Goal: Transaction & Acquisition: Subscribe to service/newsletter

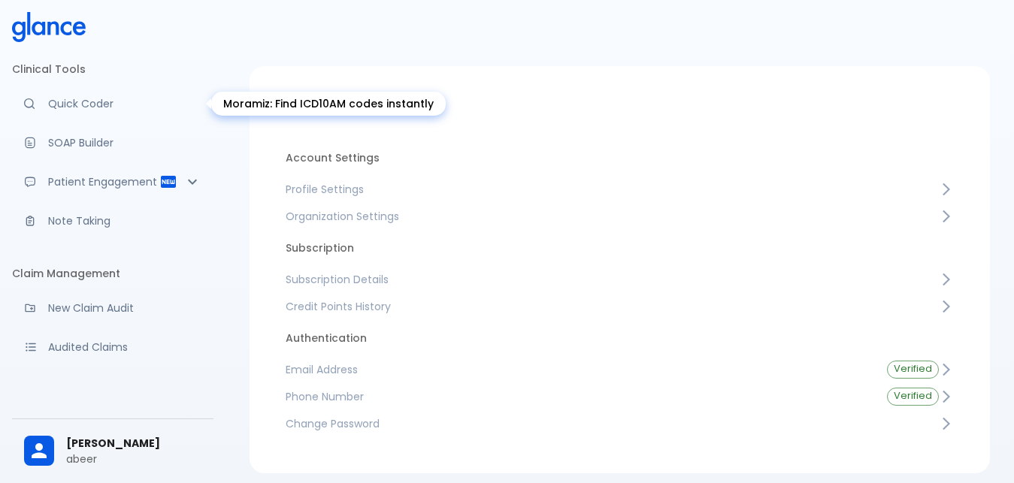
click at [98, 98] on p "Quick Coder" at bounding box center [124, 103] width 153 height 15
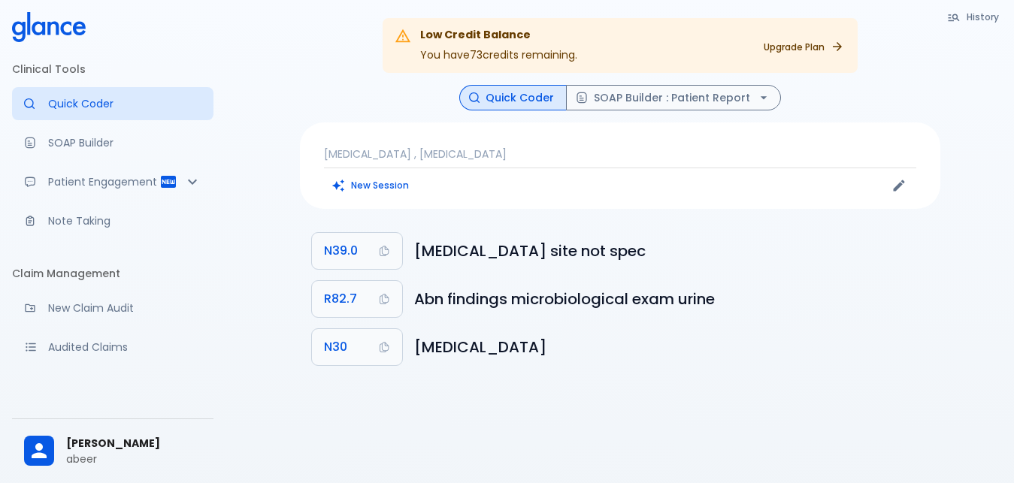
click at [524, 150] on p "[MEDICAL_DATA] , [MEDICAL_DATA]" at bounding box center [620, 154] width 592 height 15
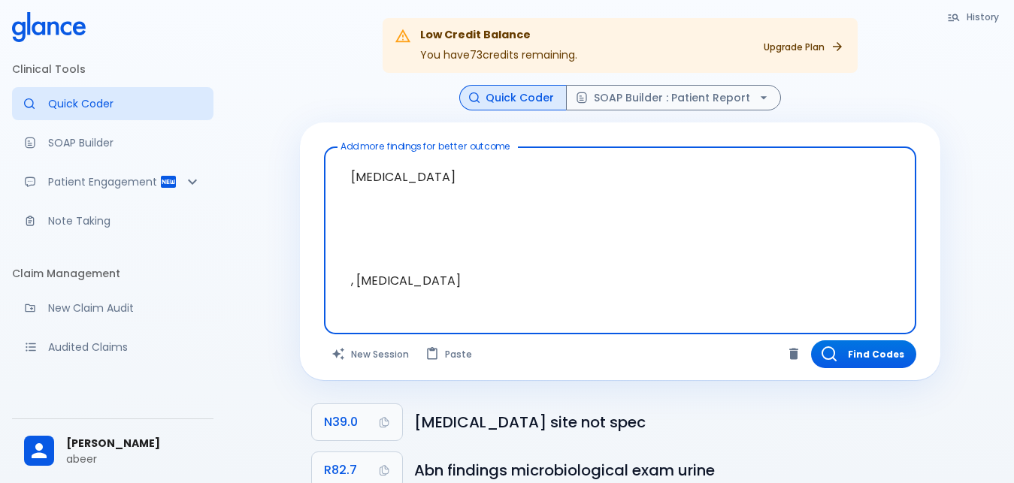
click at [521, 170] on textarea "[MEDICAL_DATA] , [MEDICAL_DATA]" at bounding box center [620, 228] width 571 height 151
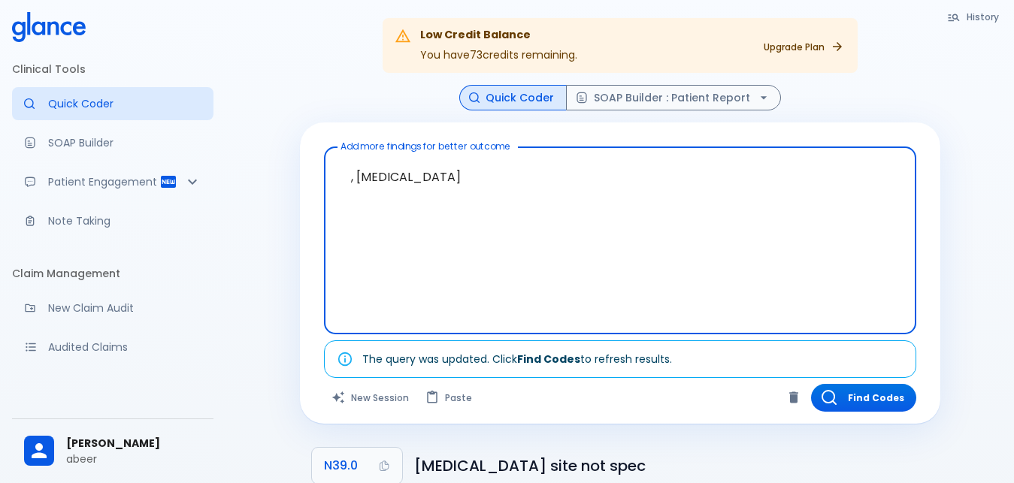
click at [428, 287] on textarea ", [MEDICAL_DATA]" at bounding box center [620, 228] width 571 height 151
type textarea ","
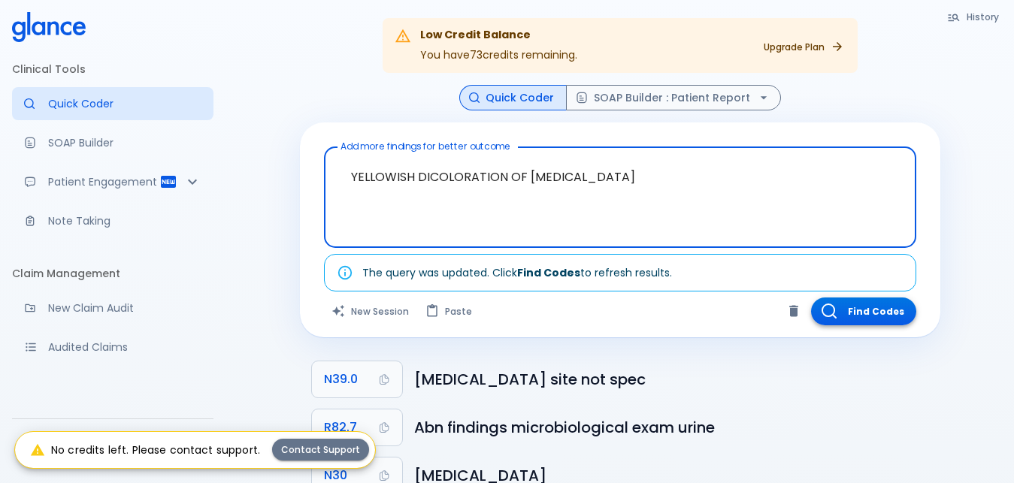
type textarea "YELLOWISH DICOLORATION OF [MEDICAL_DATA]"
click at [856, 305] on button "Find Codes" at bounding box center [863, 312] width 105 height 28
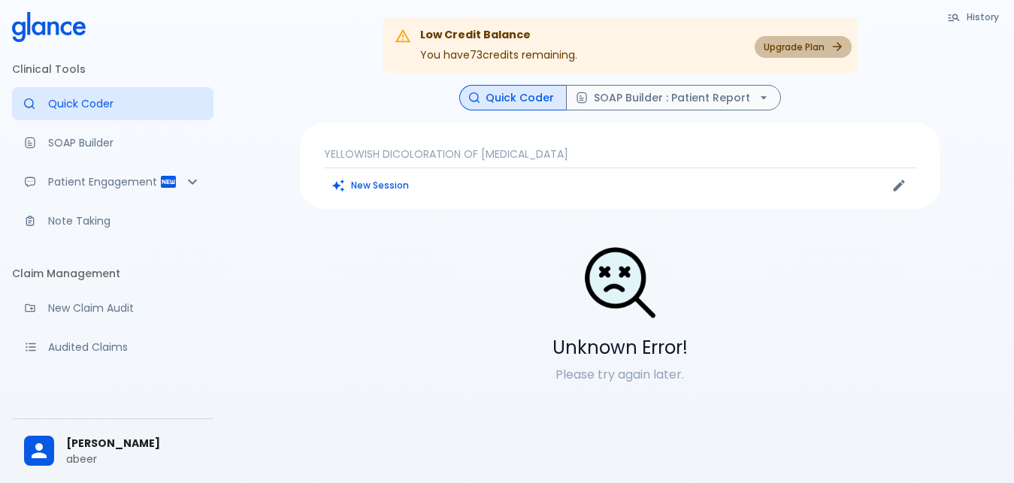
click at [770, 50] on link "Upgrade Plan" at bounding box center [803, 47] width 97 height 22
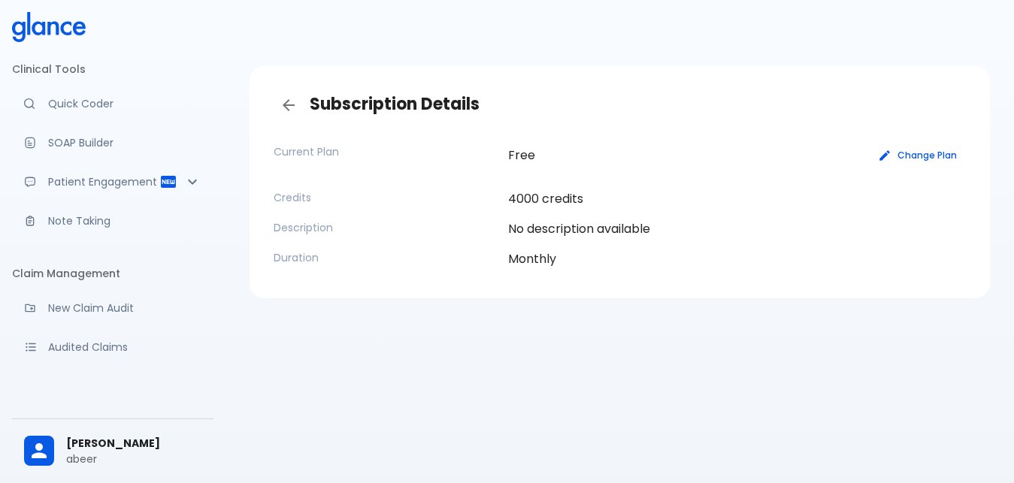
click at [928, 152] on button "Change Plan" at bounding box center [918, 155] width 95 height 22
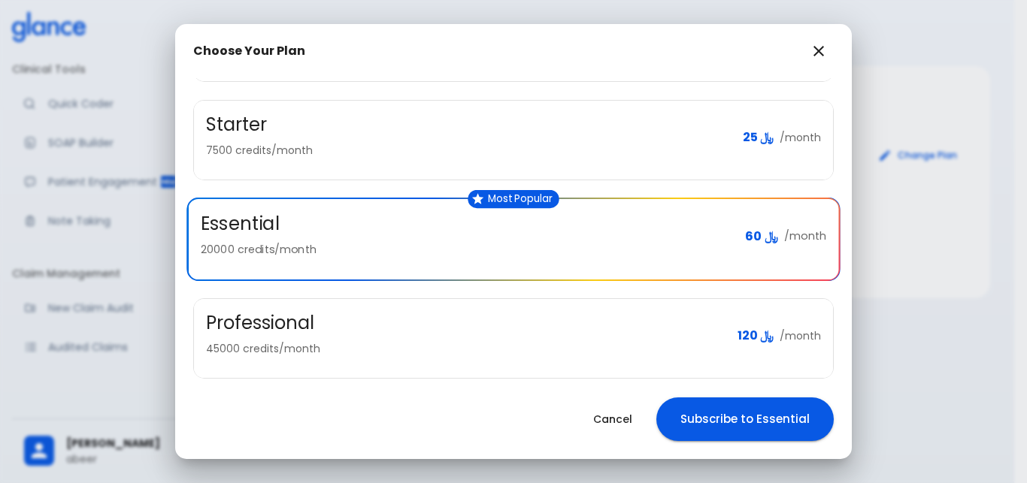
scroll to position [153, 0]
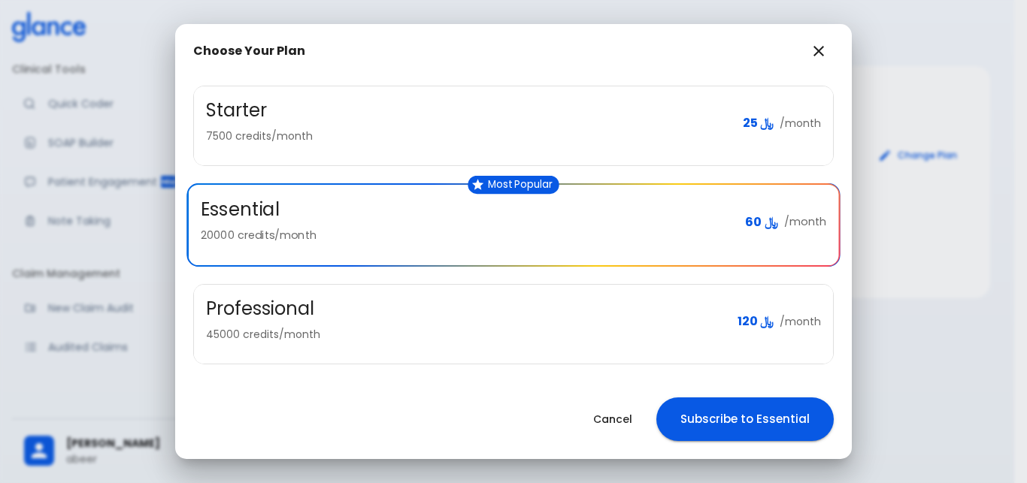
click at [753, 211] on div "Essential 20000 credits/month ﷼ 60 /month" at bounding box center [513, 223] width 625 height 50
click at [252, 208] on h3 "Essential" at bounding box center [240, 210] width 79 height 25
click at [795, 212] on div "Essential 20000 credits/month ﷼ 60 /month" at bounding box center [513, 223] width 625 height 50
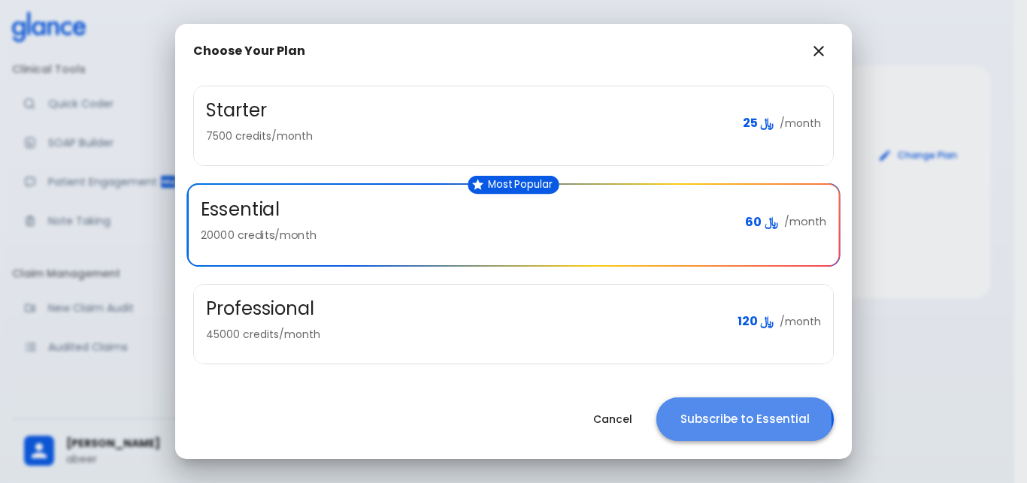
click at [710, 423] on button "Subscribe to Essential" at bounding box center [744, 420] width 177 height 44
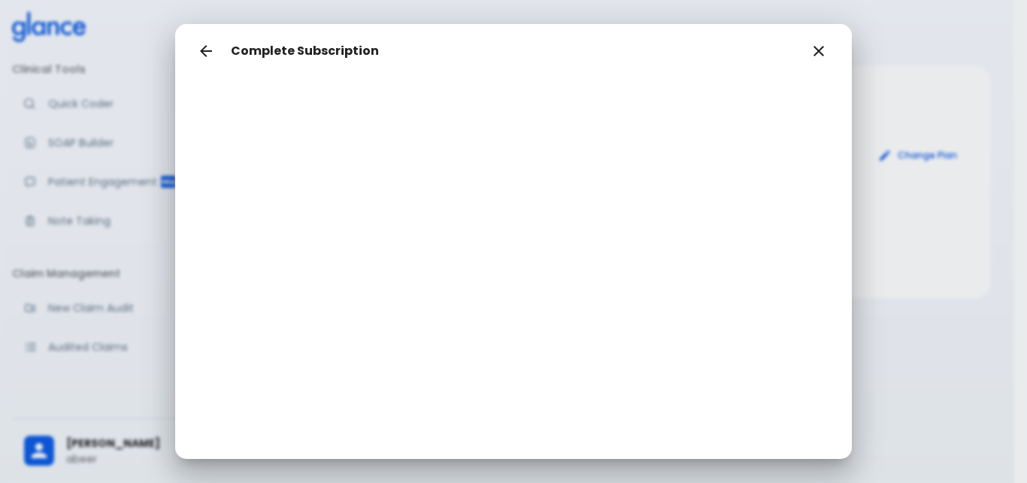
scroll to position [271, 0]
click at [820, 49] on icon "button" at bounding box center [818, 51] width 11 height 11
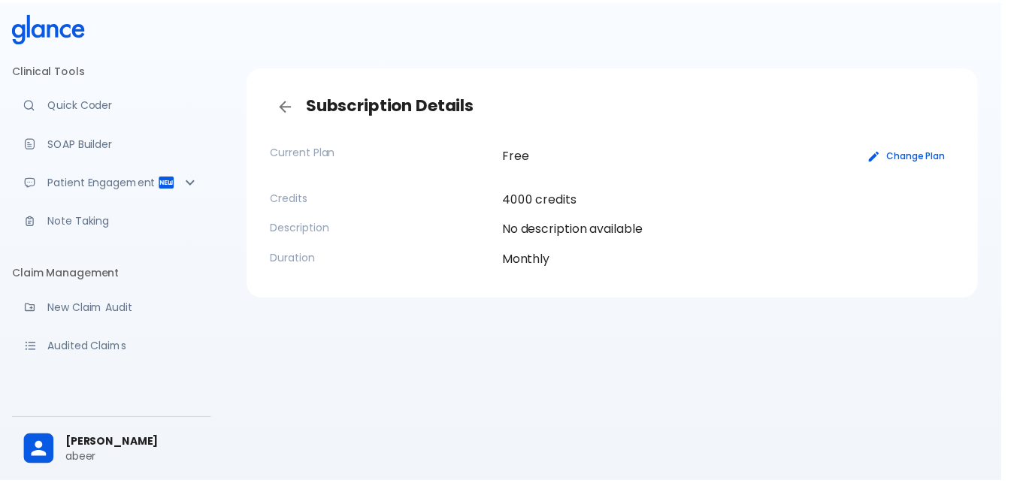
scroll to position [151, 0]
